Goal: Find specific page/section: Find specific page/section

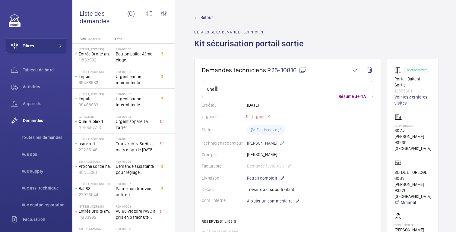
click at [209, 16] on font "Retour" at bounding box center [207, 17] width 12 height 5
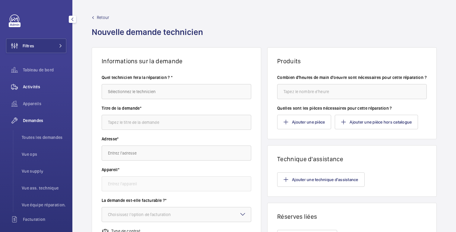
click at [32, 91] on div "Activités" at bounding box center [36, 87] width 60 height 14
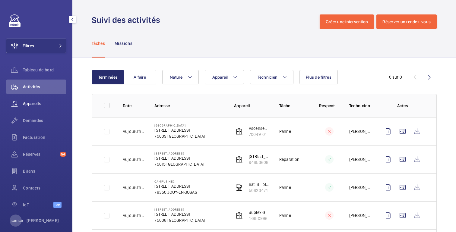
click at [32, 104] on font "Appareils" at bounding box center [32, 103] width 18 height 5
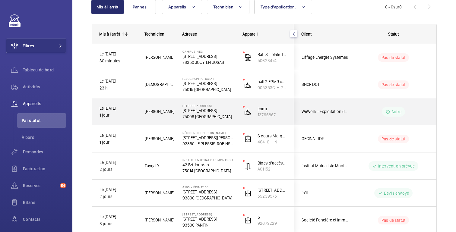
scroll to position [69, 0]
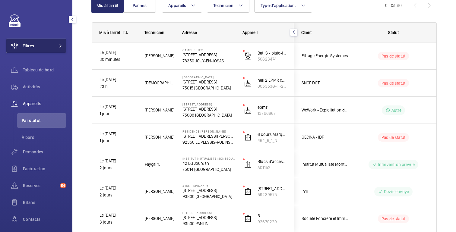
click at [40, 43] on button "Filtres" at bounding box center [36, 46] width 60 height 14
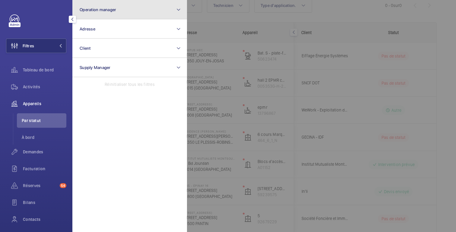
click at [110, 4] on button "Operation manager" at bounding box center [129, 9] width 115 height 19
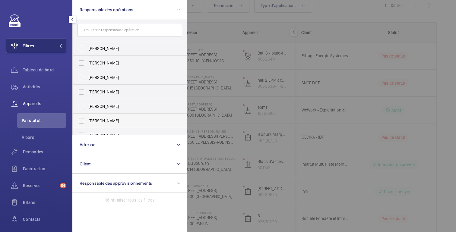
scroll to position [22, 0]
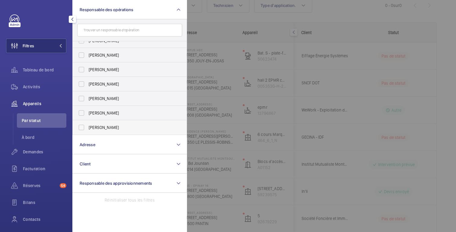
click at [103, 128] on font "[PERSON_NAME]" at bounding box center [104, 127] width 30 height 5
click at [88, 128] on input "[PERSON_NAME]" at bounding box center [81, 128] width 12 height 12
checkbox input "true"
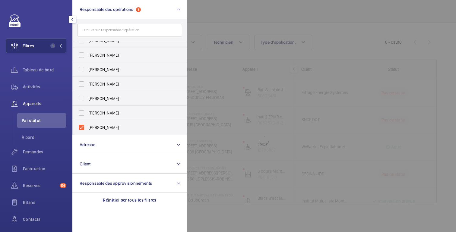
click at [279, 53] on div at bounding box center [415, 116] width 456 height 232
